Goal: Obtain resource: Obtain resource

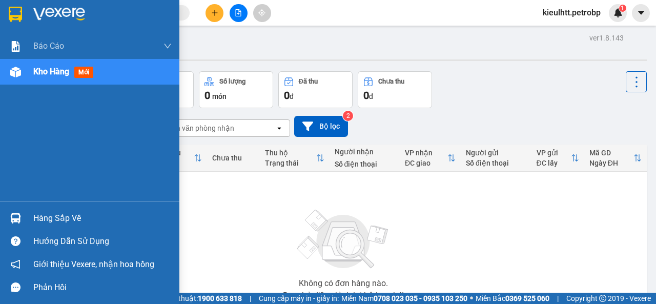
click at [52, 67] on span "Kho hàng" at bounding box center [51, 72] width 36 height 10
click at [56, 74] on span "Kho hàng" at bounding box center [51, 72] width 36 height 10
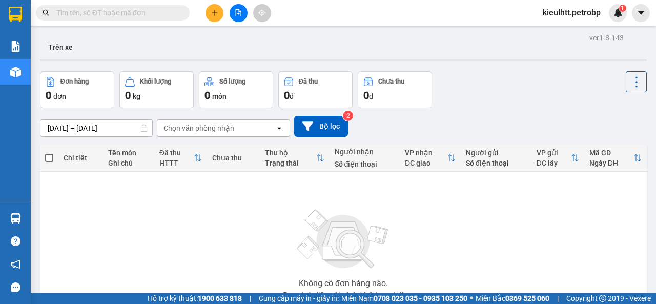
click at [98, 11] on input "text" at bounding box center [116, 12] width 121 height 11
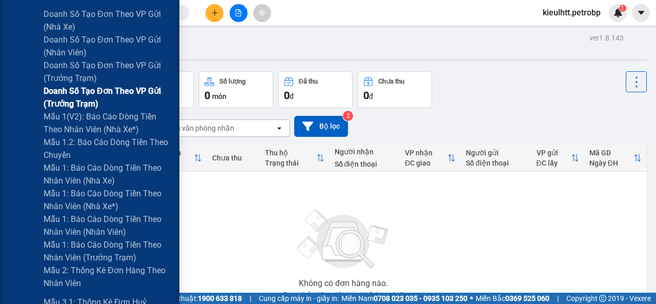
scroll to position [461, 0]
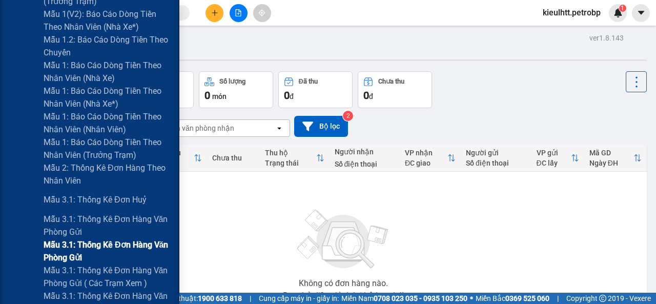
click at [90, 238] on span "Mẫu 3.1: Thống kê đơn hàng văn phòng gửi" at bounding box center [108, 251] width 128 height 26
